Goal: Task Accomplishment & Management: Manage account settings

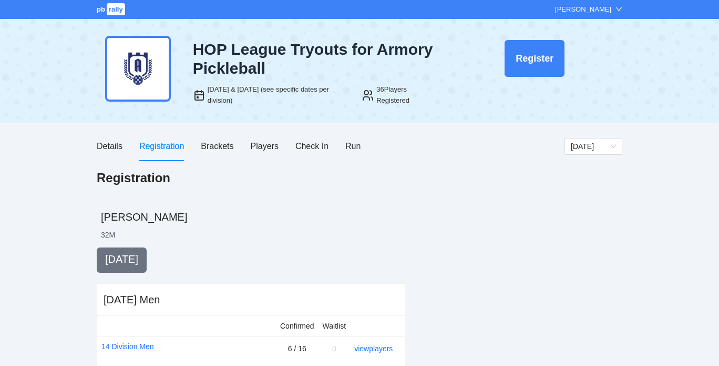
scroll to position [75, 0]
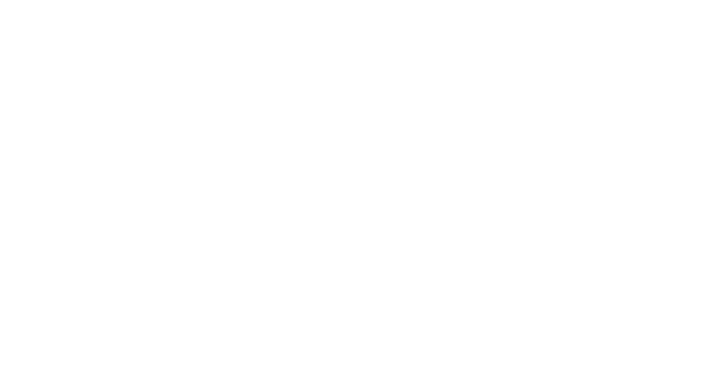
scroll to position [75, 0]
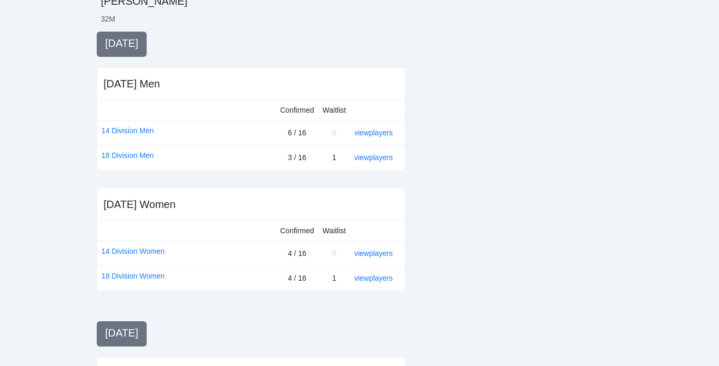
click at [475, 199] on div at bounding box center [522, 315] width 200 height 566
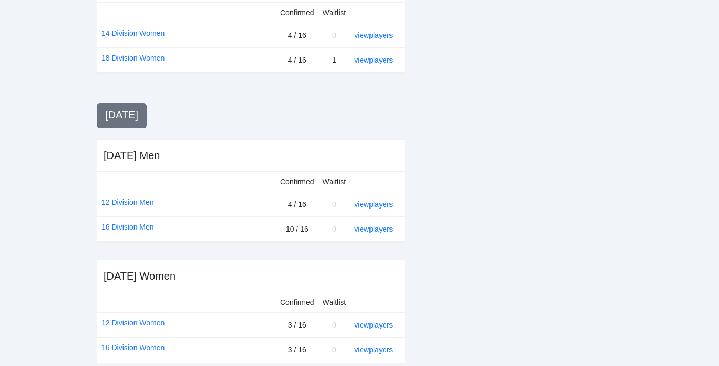
scroll to position [445, 0]
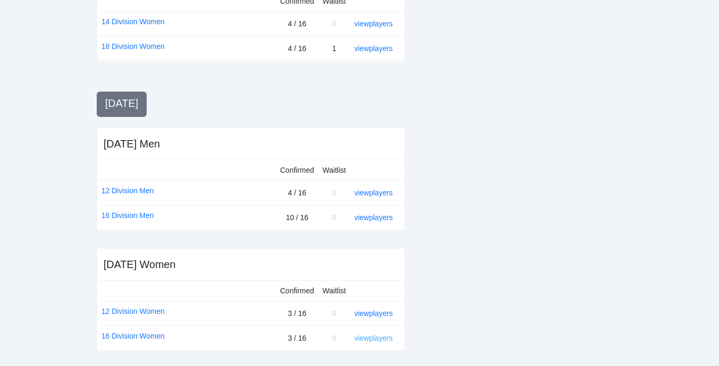
click at [362, 333] on link "view players" at bounding box center [373, 337] width 38 height 8
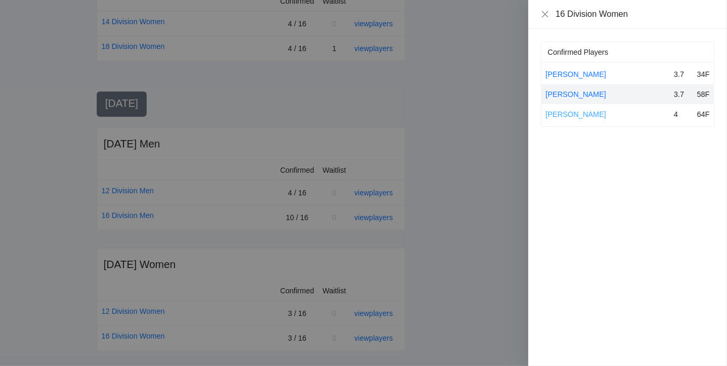
click at [580, 116] on link "[PERSON_NAME]" at bounding box center [576, 114] width 60 height 8
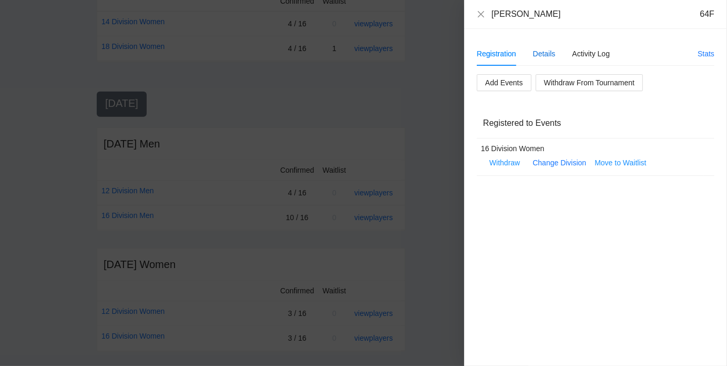
click at [547, 50] on div "Details" at bounding box center [544, 54] width 23 height 12
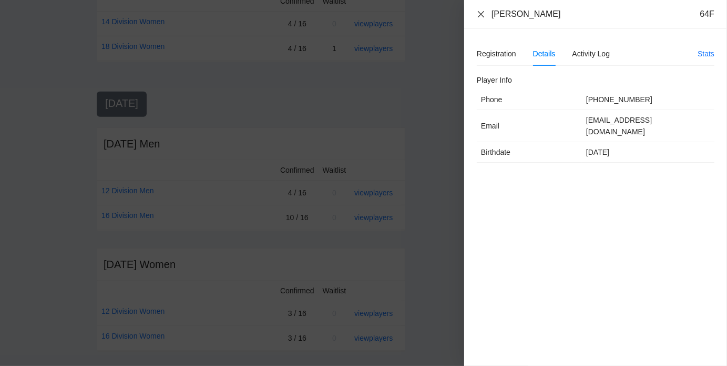
click at [483, 12] on icon "close" at bounding box center [481, 14] width 8 height 8
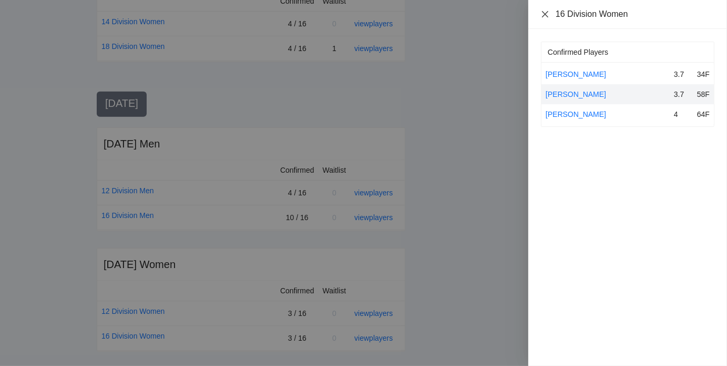
click at [544, 15] on icon "close" at bounding box center [545, 14] width 6 height 6
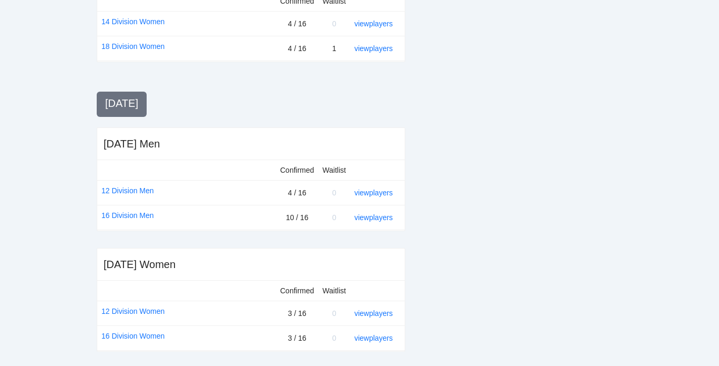
click at [526, 271] on div at bounding box center [522, 85] width 200 height 566
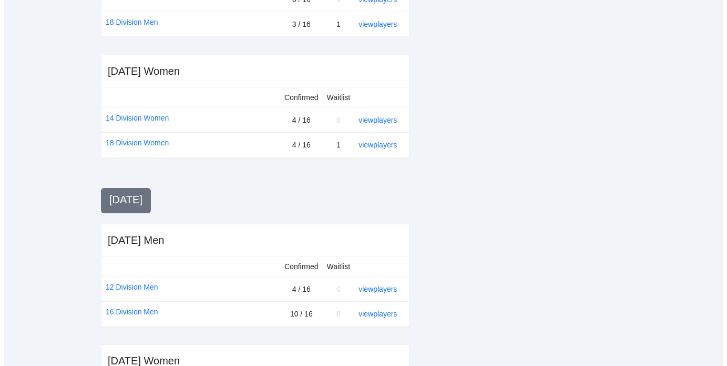
scroll to position [349, 0]
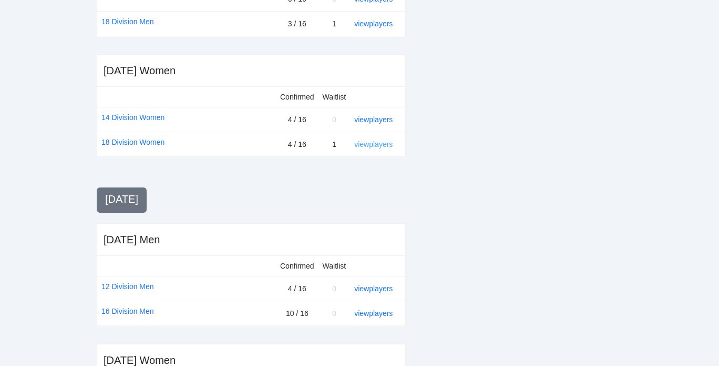
click at [373, 144] on link "view players" at bounding box center [373, 144] width 38 height 8
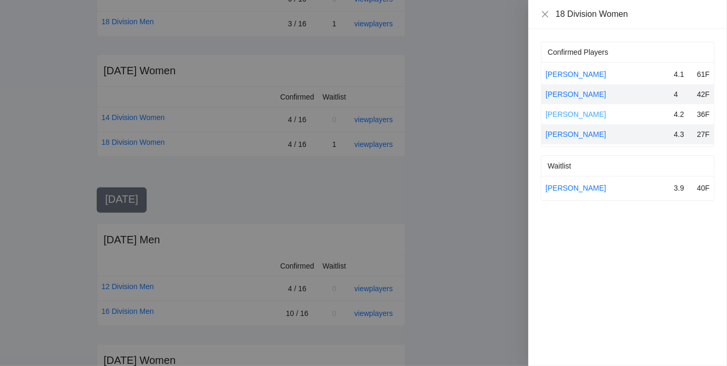
click at [559, 113] on link "[PERSON_NAME]" at bounding box center [576, 114] width 60 height 8
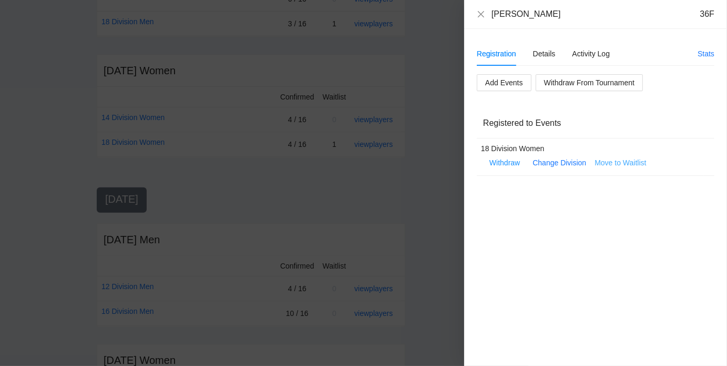
click at [622, 162] on span "Move to Waitlist" at bounding box center [621, 163] width 52 height 12
click at [644, 130] on span "Yes" at bounding box center [642, 132] width 12 height 12
click at [483, 15] on icon "close" at bounding box center [481, 14] width 8 height 8
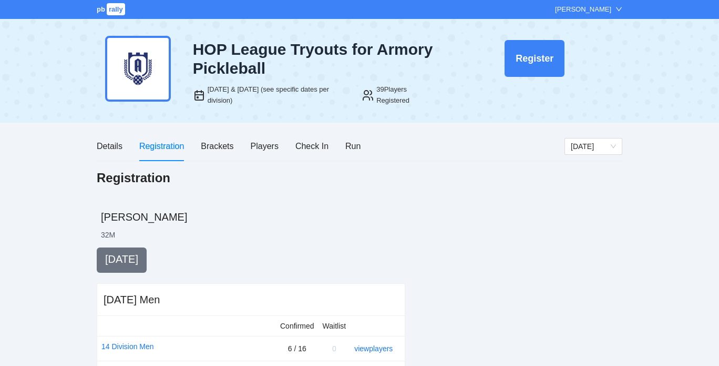
scroll to position [349, 0]
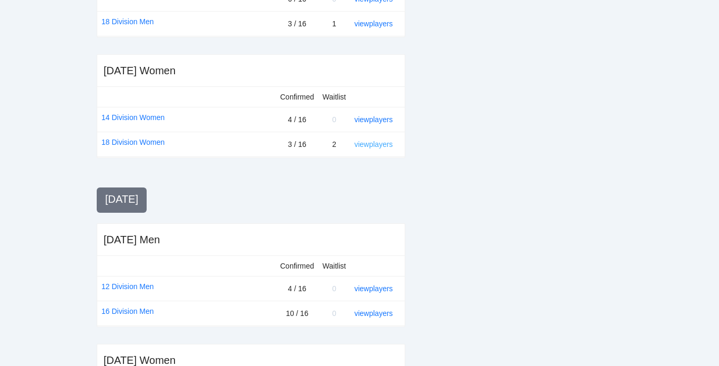
click at [367, 145] on link "view players" at bounding box center [373, 144] width 38 height 8
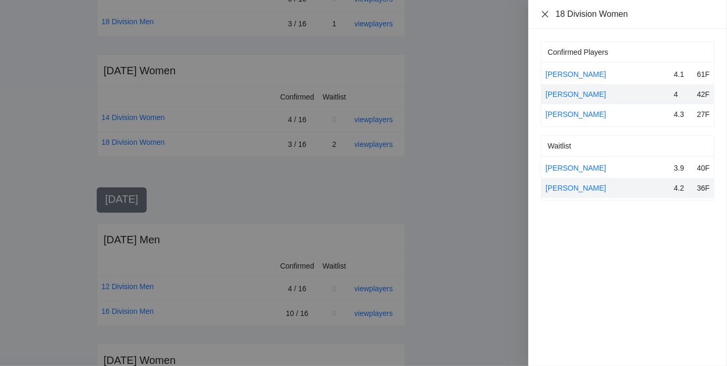
click at [546, 16] on icon "close" at bounding box center [545, 14] width 8 height 8
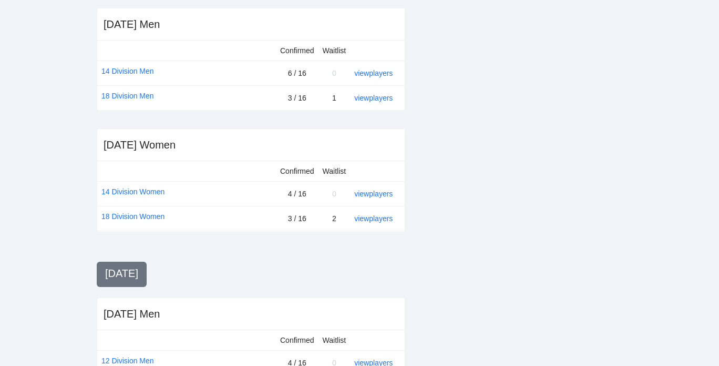
scroll to position [273, 0]
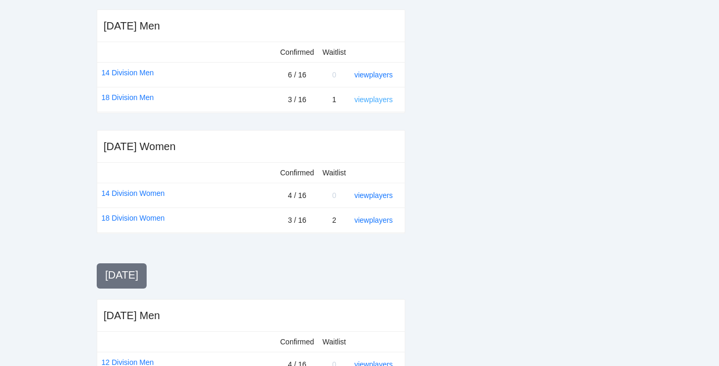
click at [378, 99] on link "view players" at bounding box center [373, 99] width 38 height 8
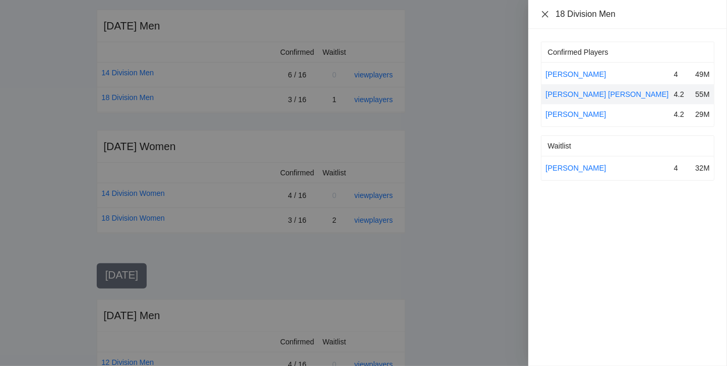
click at [546, 12] on icon "close" at bounding box center [545, 14] width 8 height 8
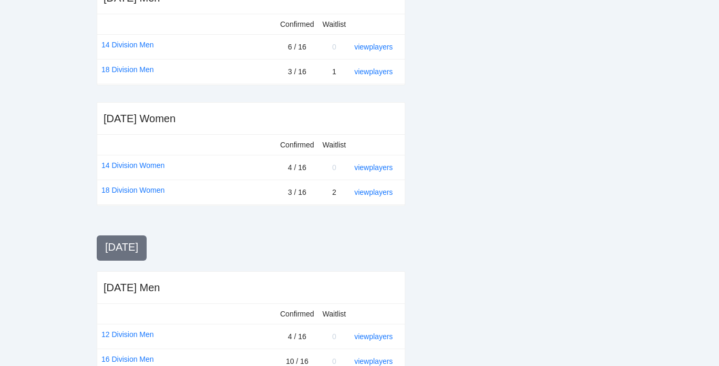
scroll to position [302, 0]
click at [367, 42] on link "view players" at bounding box center [373, 46] width 38 height 8
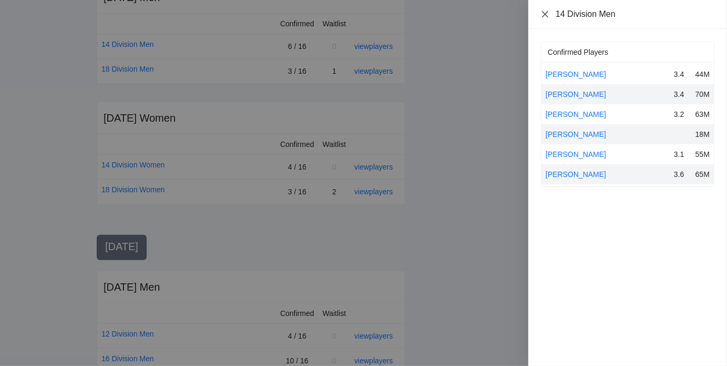
click at [544, 13] on icon "close" at bounding box center [545, 14] width 6 height 6
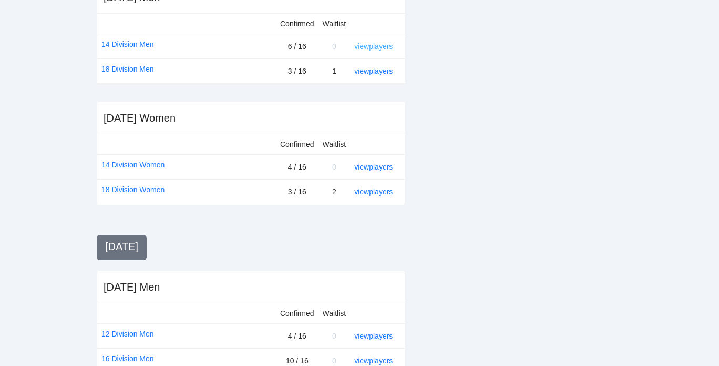
click at [376, 46] on link "view players" at bounding box center [373, 46] width 38 height 8
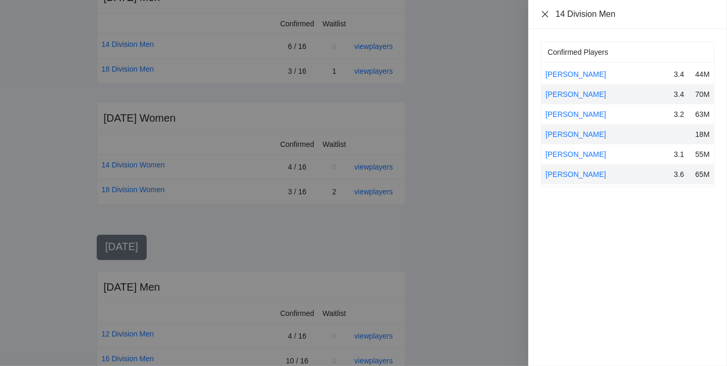
click at [542, 13] on icon "close" at bounding box center [545, 14] width 8 height 8
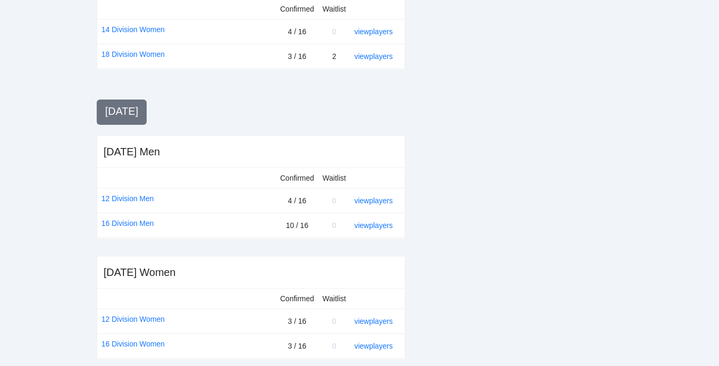
scroll to position [445, 0]
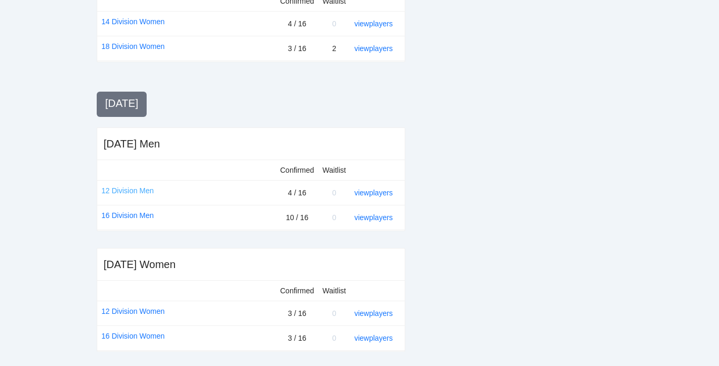
click at [129, 190] on link "12 Division Men" at bounding box center [128, 191] width 53 height 12
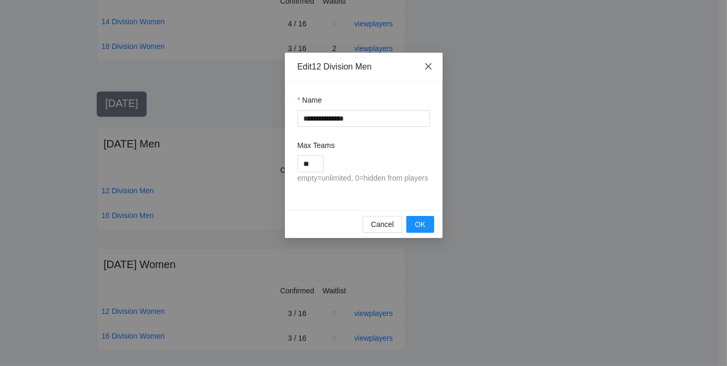
click at [429, 67] on icon "close" at bounding box center [428, 66] width 6 height 6
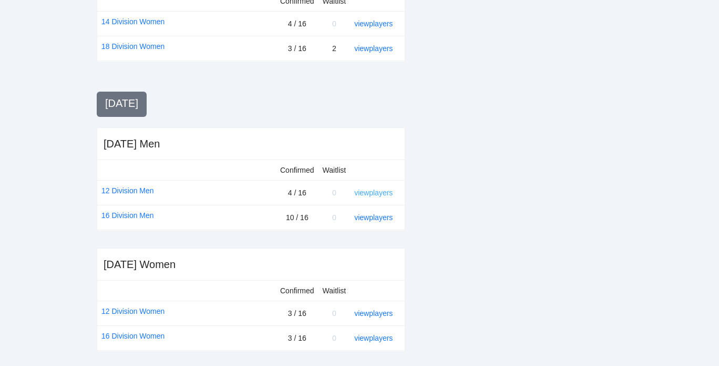
click at [372, 189] on link "view players" at bounding box center [373, 192] width 38 height 8
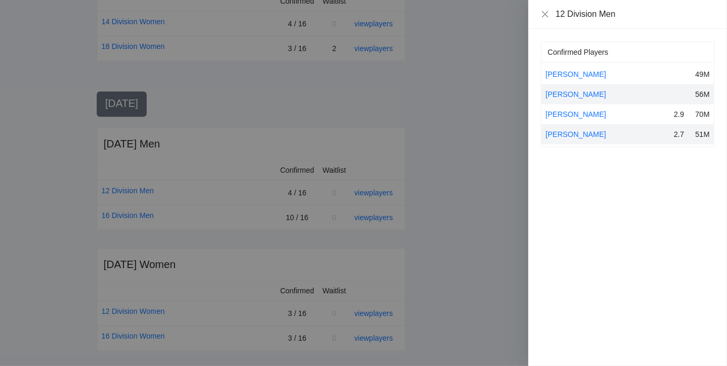
click at [546, 7] on div "12 Division Men" at bounding box center [628, 14] width 199 height 29
click at [544, 13] on icon "close" at bounding box center [545, 14] width 6 height 6
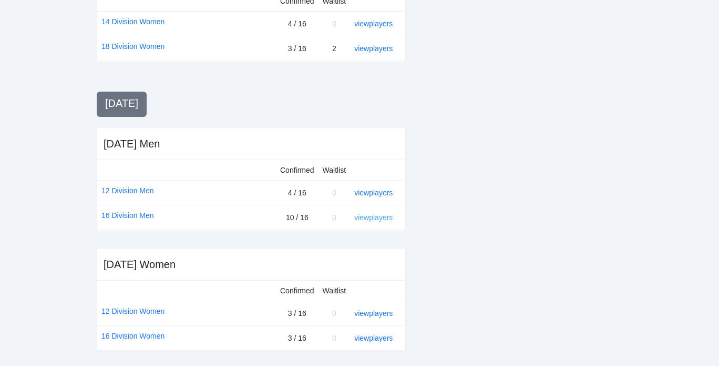
click at [369, 217] on link "view players" at bounding box center [373, 217] width 38 height 8
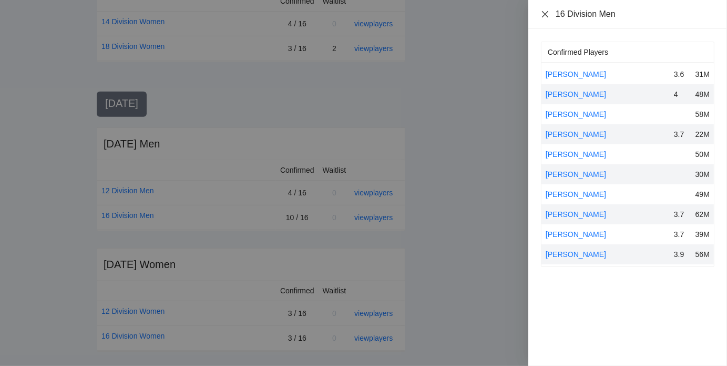
click at [547, 12] on icon "close" at bounding box center [545, 14] width 6 height 6
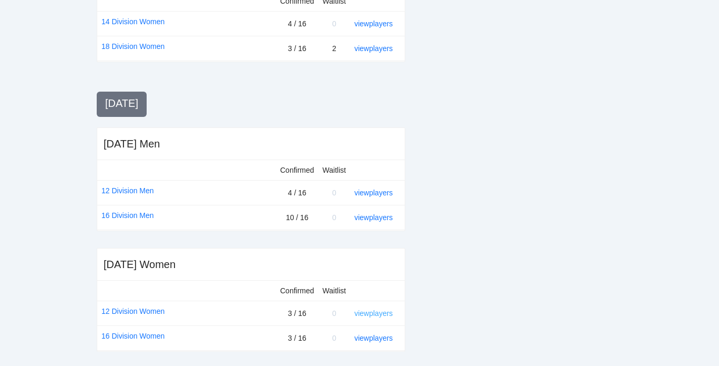
click at [373, 309] on link "view players" at bounding box center [373, 313] width 38 height 8
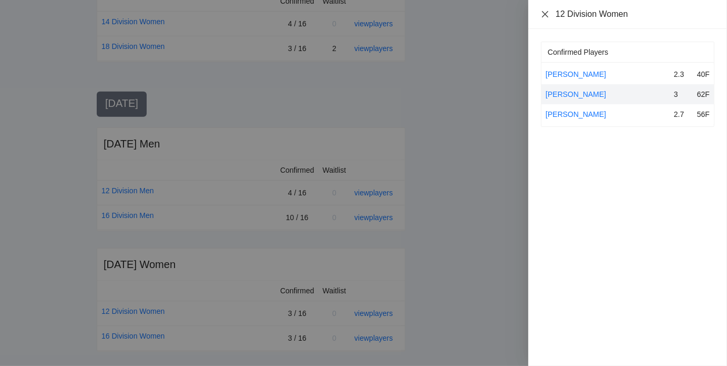
click at [545, 14] on icon "close" at bounding box center [545, 14] width 6 height 6
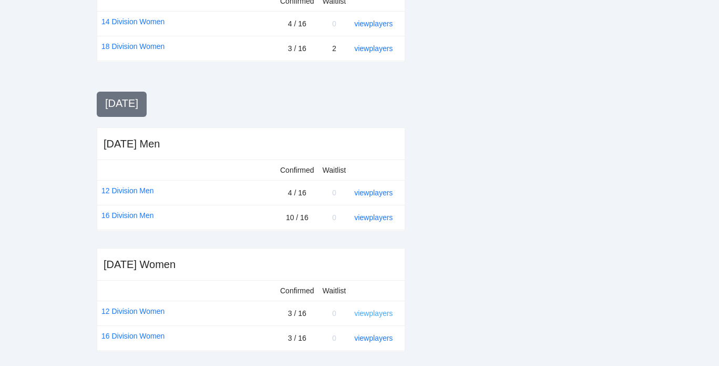
click at [371, 311] on link "view players" at bounding box center [373, 313] width 38 height 8
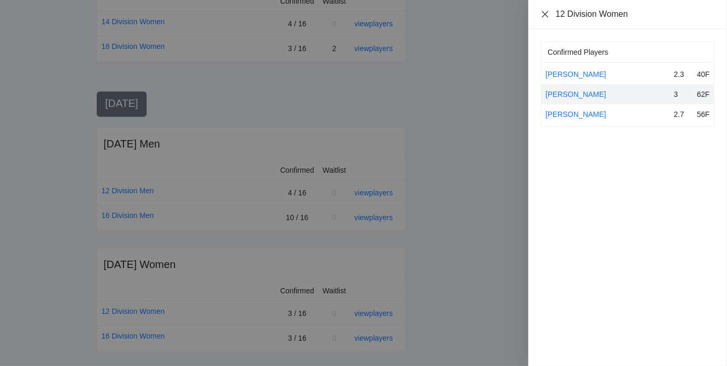
click at [547, 15] on icon "close" at bounding box center [545, 14] width 6 height 6
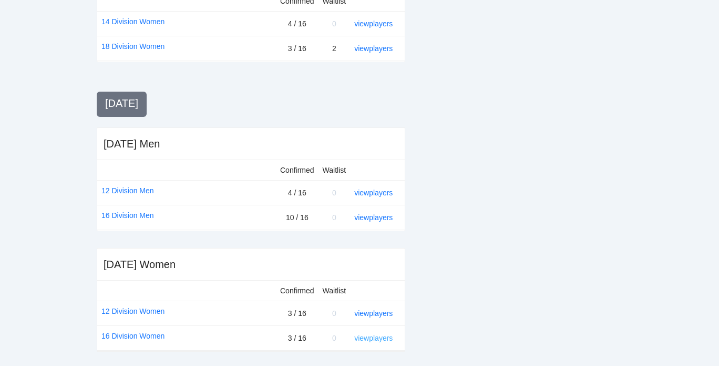
click at [369, 333] on link "view players" at bounding box center [373, 337] width 38 height 8
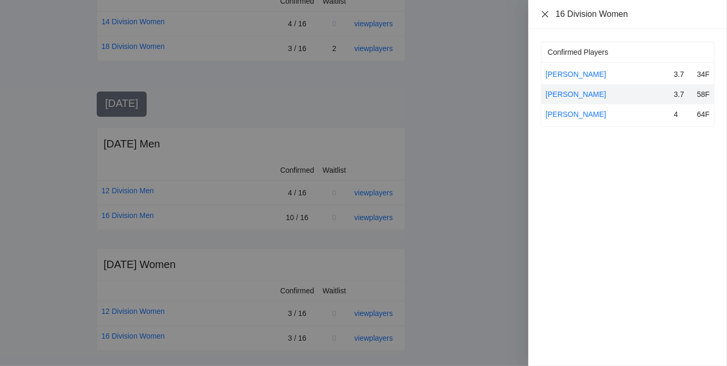
click at [547, 14] on icon "close" at bounding box center [545, 14] width 8 height 8
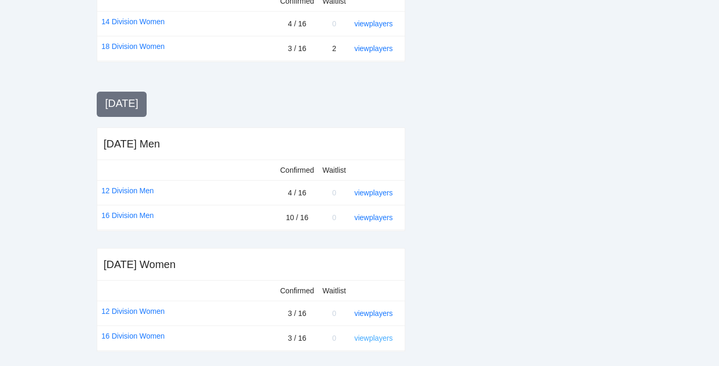
click at [377, 333] on link "view players" at bounding box center [373, 337] width 38 height 8
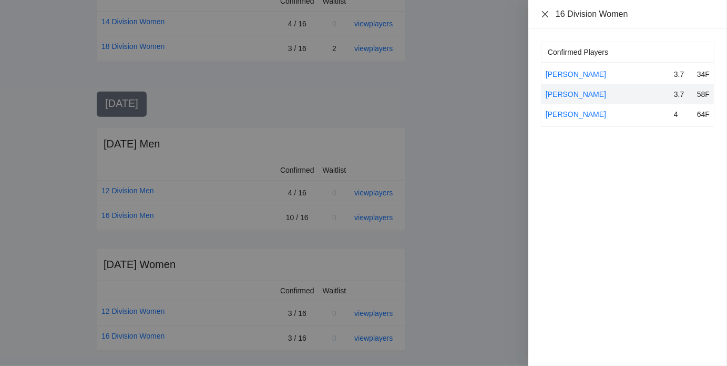
click at [547, 14] on icon "close" at bounding box center [545, 14] width 8 height 8
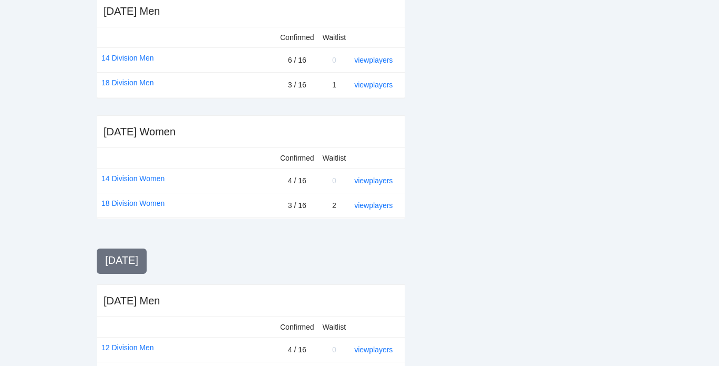
scroll to position [289, 0]
click at [382, 60] on link "view players" at bounding box center [373, 59] width 38 height 8
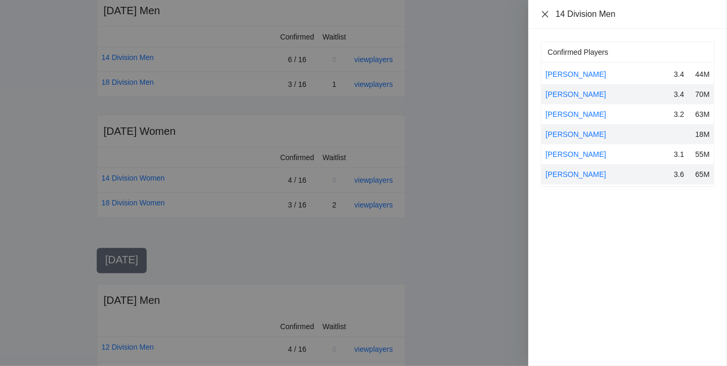
click at [549, 12] on icon "close" at bounding box center [545, 14] width 8 height 8
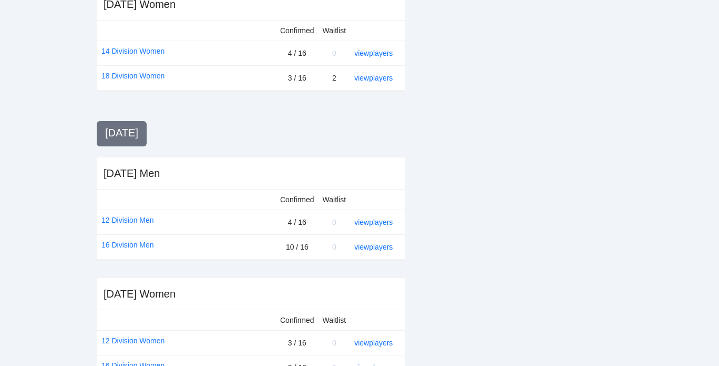
scroll to position [420, 0]
